Goal: Entertainment & Leisure: Consume media (video, audio)

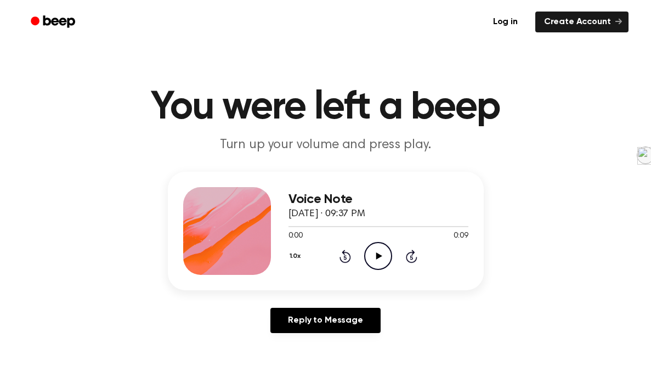
click at [363, 242] on div "1.0x Rewind 5 seconds Play Audio Skip 5 seconds" at bounding box center [379, 256] width 180 height 28
click at [370, 248] on icon "Play Audio" at bounding box center [378, 256] width 28 height 28
click at [377, 246] on icon "Play Audio" at bounding box center [378, 256] width 28 height 28
click at [372, 27] on ul "Log in Create Account" at bounding box center [361, 21] width 535 height 25
click at [380, 252] on icon "Play Audio" at bounding box center [378, 256] width 28 height 28
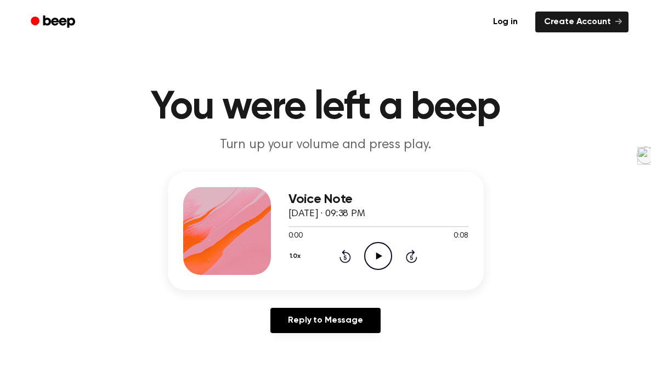
click at [389, 250] on icon "Play Audio" at bounding box center [378, 256] width 28 height 28
click at [380, 243] on icon "Play Audio" at bounding box center [378, 256] width 28 height 28
click at [378, 266] on icon "Play Audio" at bounding box center [378, 256] width 28 height 28
click at [370, 255] on icon "Play Audio" at bounding box center [378, 256] width 28 height 28
click at [378, 252] on icon "Play Audio" at bounding box center [378, 256] width 28 height 28
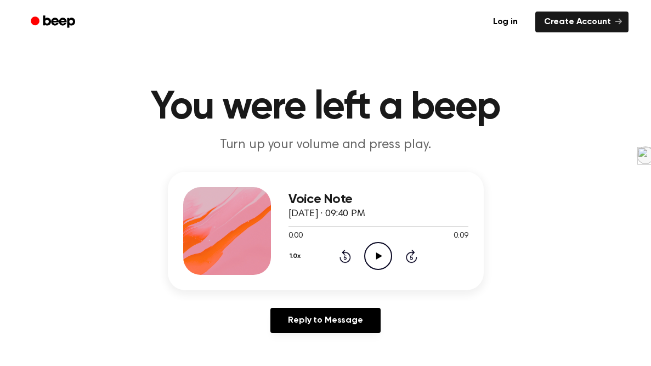
click at [374, 262] on icon "Play Audio" at bounding box center [378, 256] width 28 height 28
click at [377, 256] on icon at bounding box center [379, 255] width 6 height 7
click at [371, 242] on icon "Play Audio" at bounding box center [378, 256] width 28 height 28
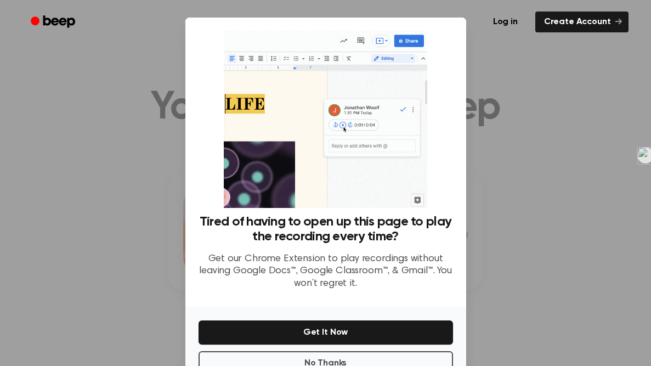
click at [402, 179] on img at bounding box center [326, 119] width 204 height 177
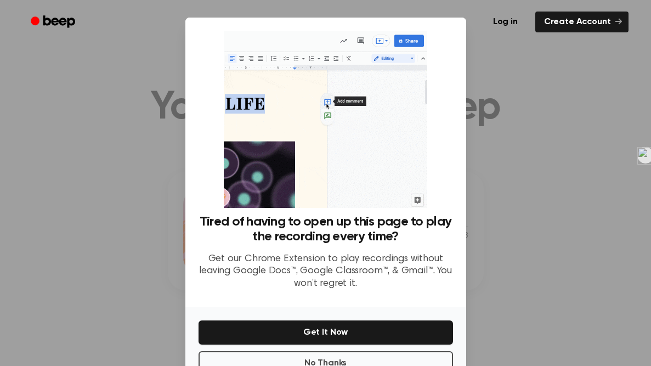
scroll to position [32, 0]
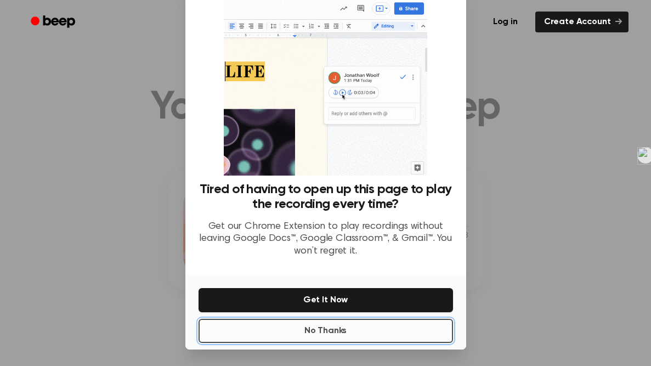
click at [337, 329] on button "No Thanks" at bounding box center [326, 331] width 255 height 24
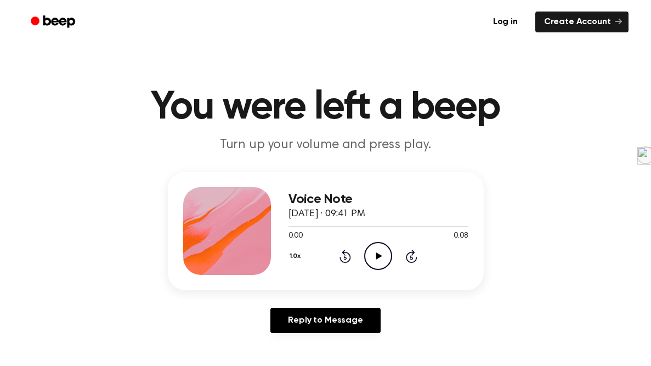
click at [376, 264] on icon "Play Audio" at bounding box center [378, 256] width 28 height 28
click at [380, 259] on icon "Play Audio" at bounding box center [378, 256] width 28 height 28
click at [368, 258] on icon "Play Audio" at bounding box center [378, 256] width 28 height 28
click at [386, 257] on icon "Play Audio" at bounding box center [378, 256] width 28 height 28
click at [375, 253] on icon "Play Audio" at bounding box center [378, 256] width 28 height 28
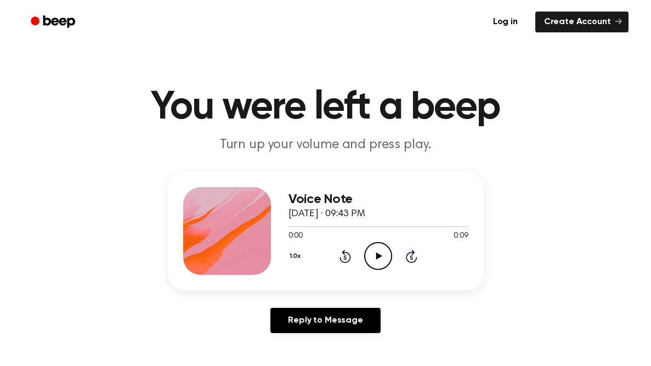
click at [383, 259] on icon "Play Audio" at bounding box center [378, 256] width 28 height 28
click at [380, 245] on icon "Play Audio" at bounding box center [378, 256] width 28 height 28
click at [368, 252] on icon "Play Audio" at bounding box center [378, 256] width 28 height 28
click at [377, 255] on icon at bounding box center [379, 255] width 6 height 7
click at [374, 249] on icon "Play Audio" at bounding box center [378, 256] width 28 height 28
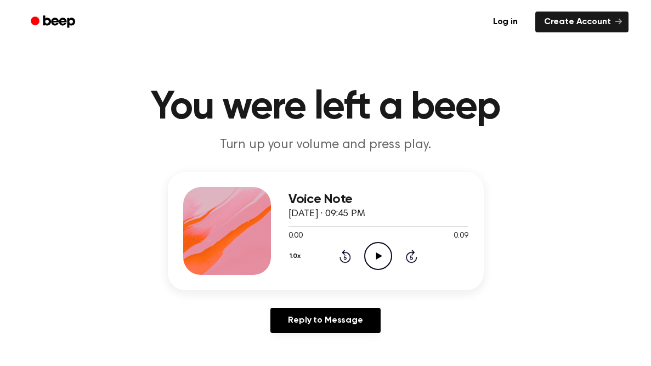
click at [376, 264] on icon "Play Audio" at bounding box center [378, 256] width 28 height 28
click at [369, 244] on icon "Play Audio" at bounding box center [378, 256] width 28 height 28
